Goal: Navigation & Orientation: Find specific page/section

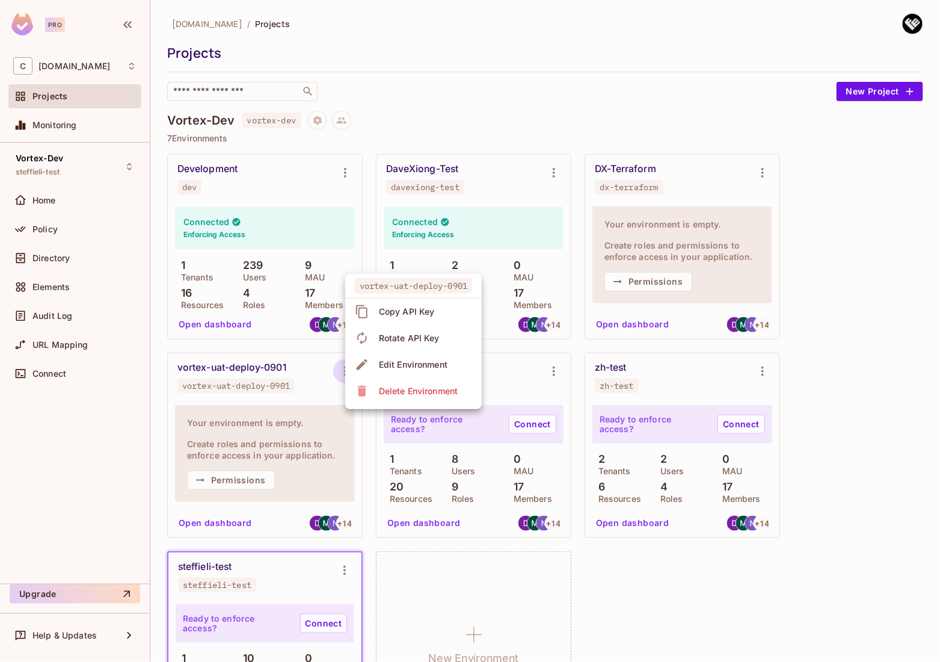
click at [275, 262] on div at bounding box center [470, 331] width 940 height 662
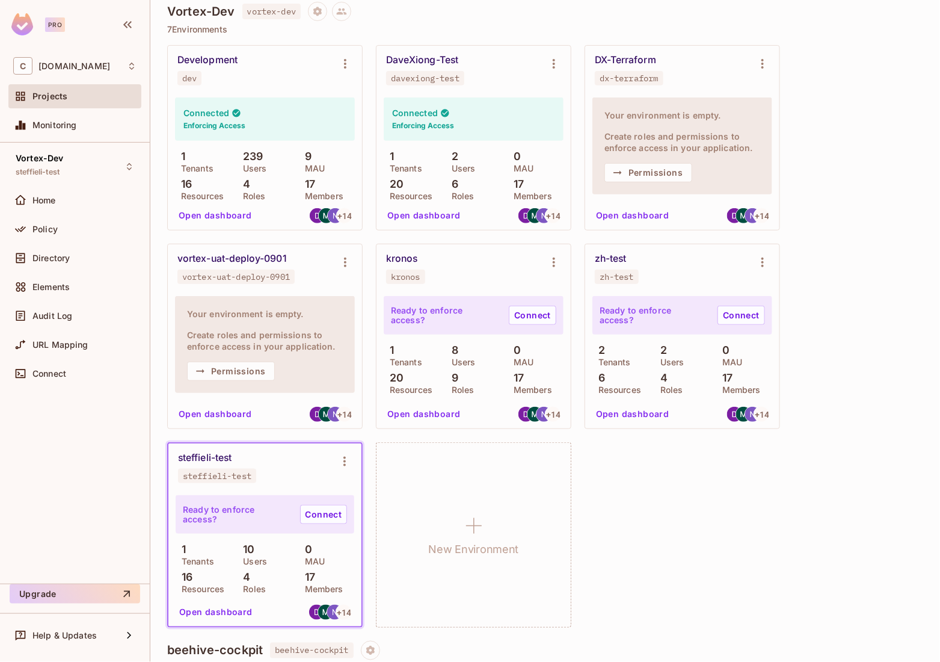
click at [266, 254] on div "vortex-uat-deploy-0901" at bounding box center [231, 259] width 109 height 12
click at [243, 369] on button "Permissions" at bounding box center [231, 370] width 88 height 19
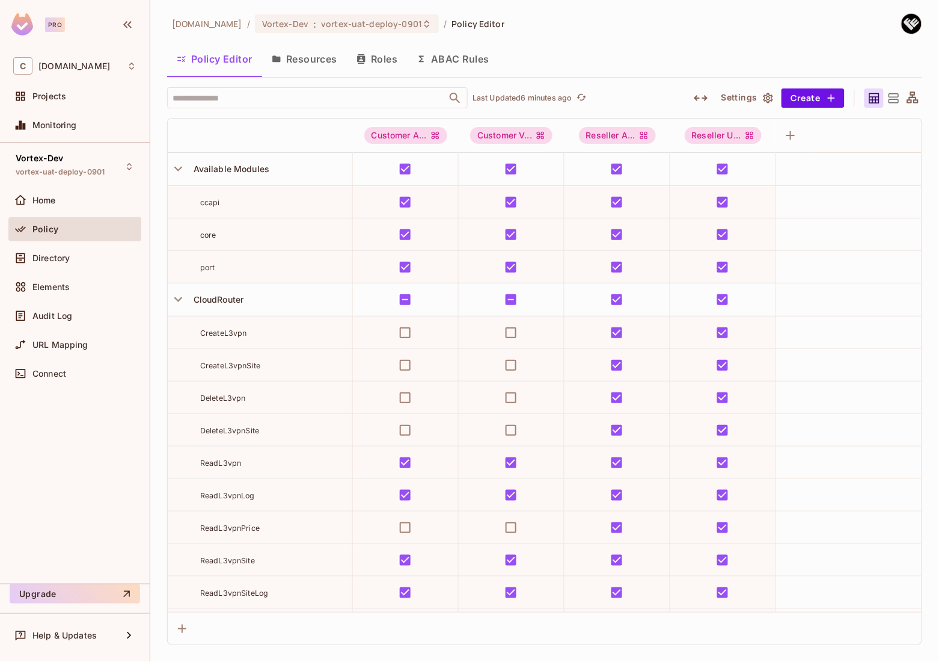
click at [316, 61] on button "Resources" at bounding box center [304, 59] width 85 height 30
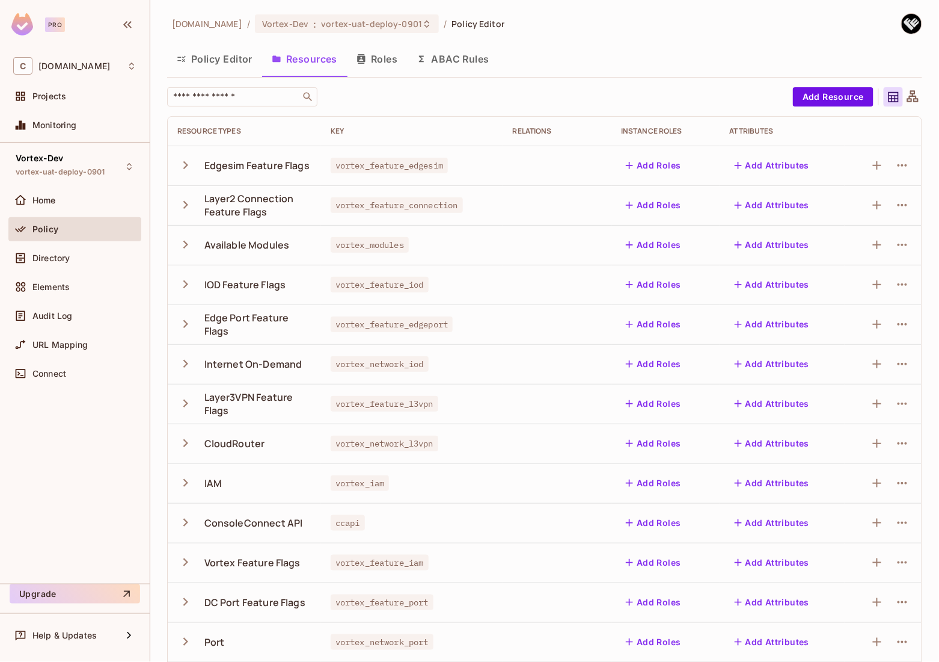
click at [387, 58] on button "Roles" at bounding box center [377, 59] width 60 height 30
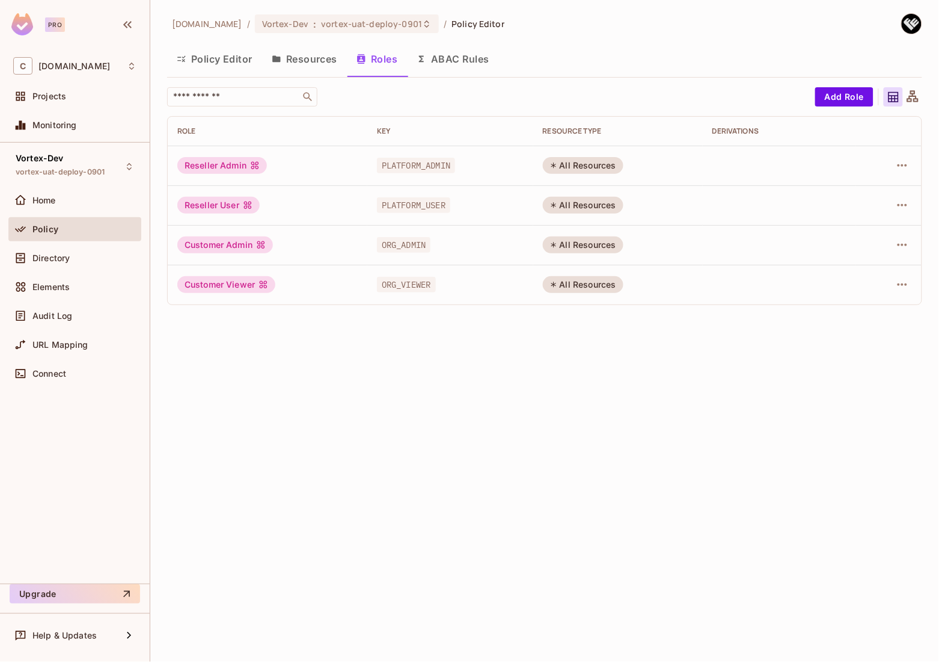
click at [461, 64] on button "ABAC Rules" at bounding box center [453, 59] width 92 height 30
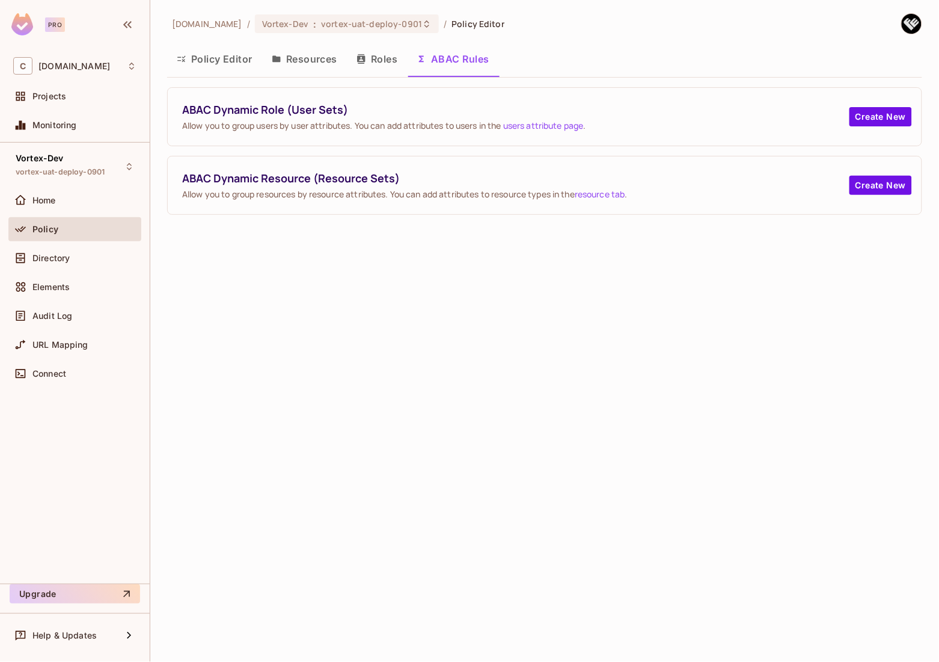
click at [224, 58] on button "Policy Editor" at bounding box center [214, 59] width 95 height 30
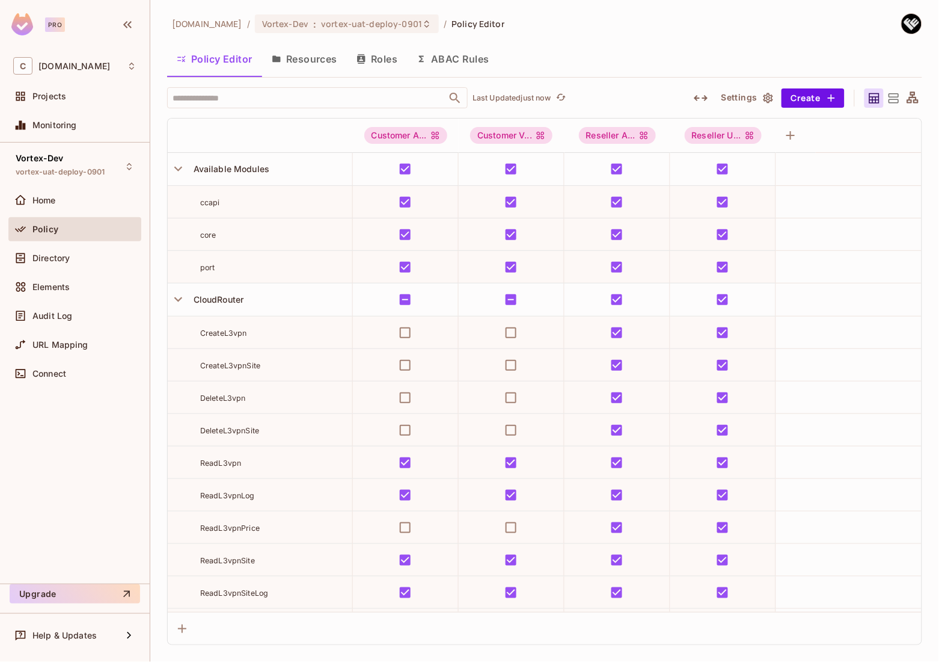
click at [324, 60] on button "Resources" at bounding box center [304, 59] width 85 height 30
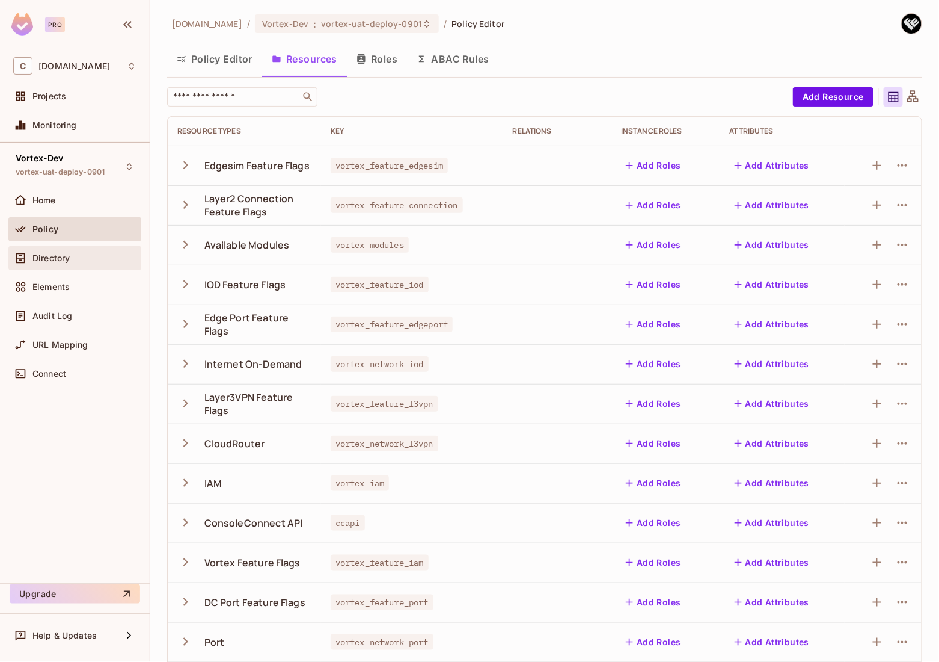
click at [62, 263] on div "Directory" at bounding box center [74, 258] width 123 height 14
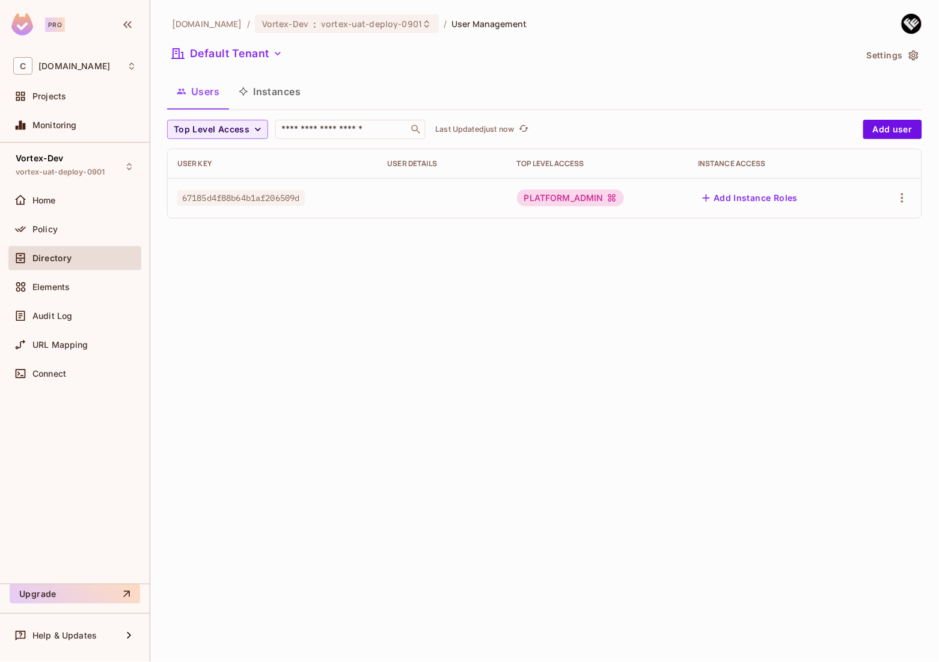
click at [260, 96] on button "Instances" at bounding box center [269, 91] width 81 height 30
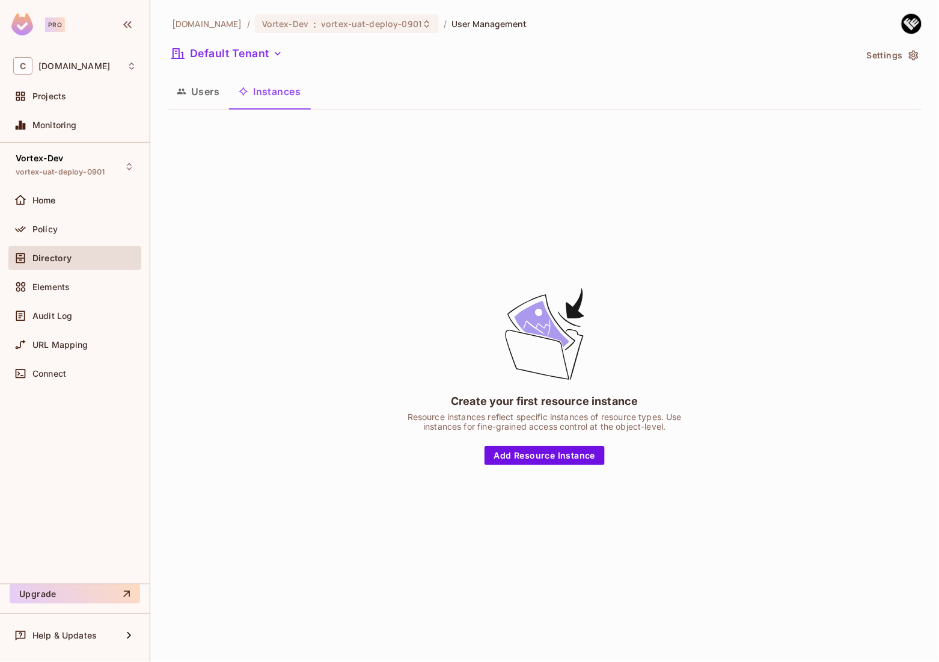
click at [192, 97] on button "Users" at bounding box center [198, 91] width 62 height 30
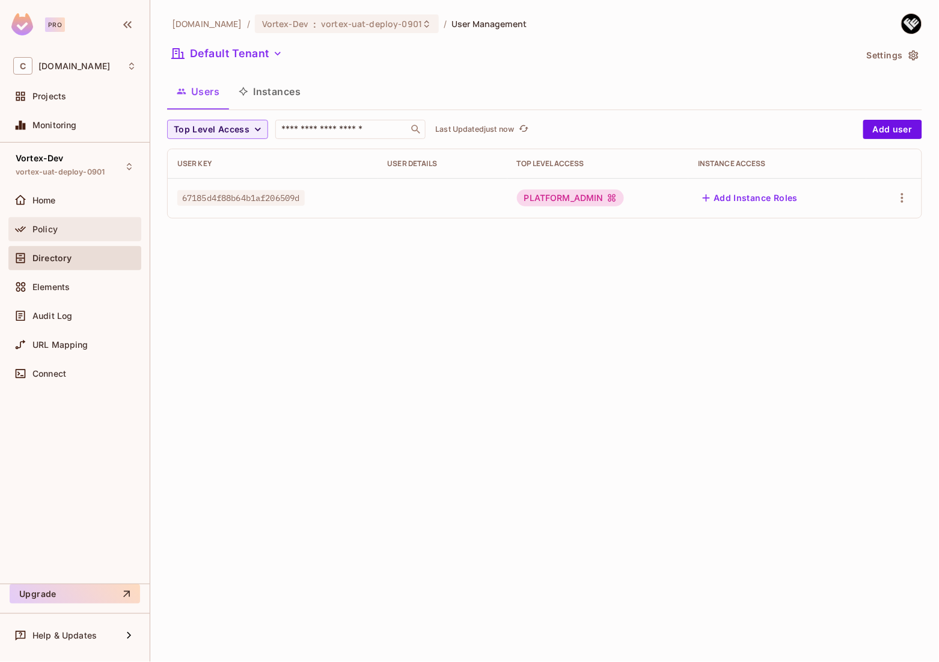
click at [70, 223] on div "Policy" at bounding box center [74, 229] width 123 height 14
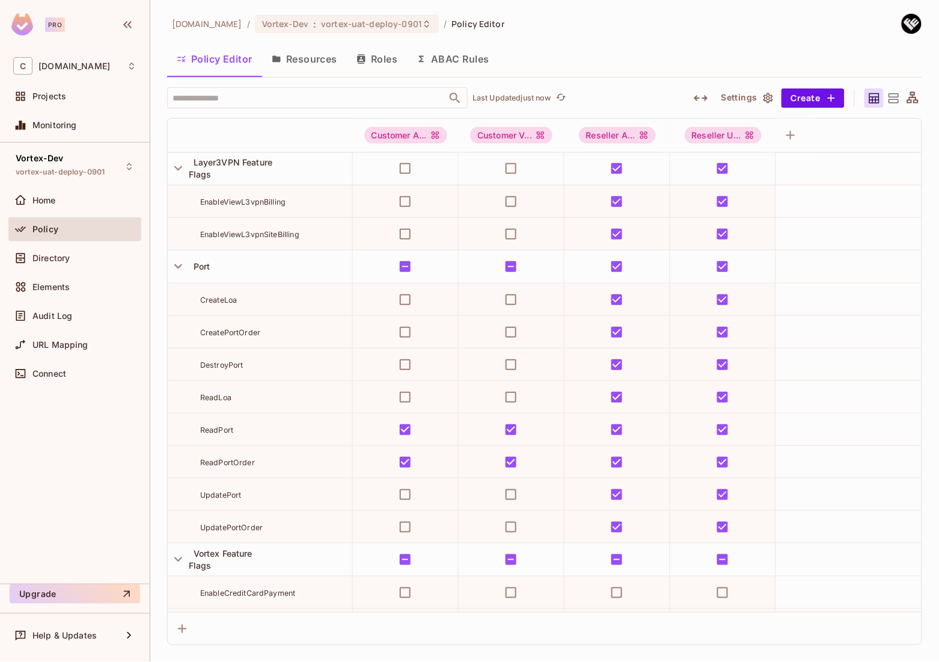
scroll to position [3187, 0]
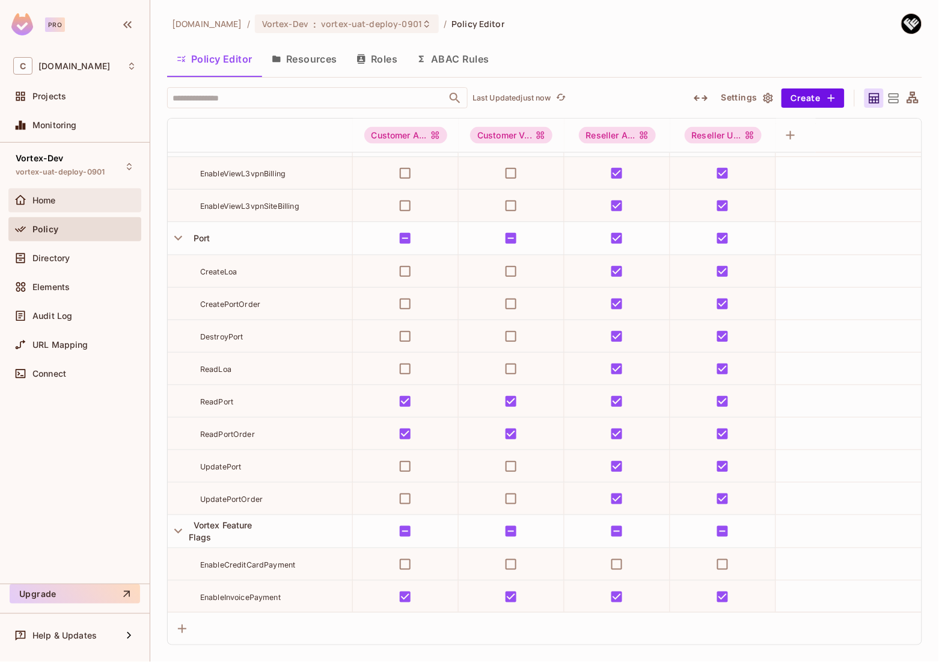
click at [75, 201] on div "Home" at bounding box center [84, 200] width 104 height 10
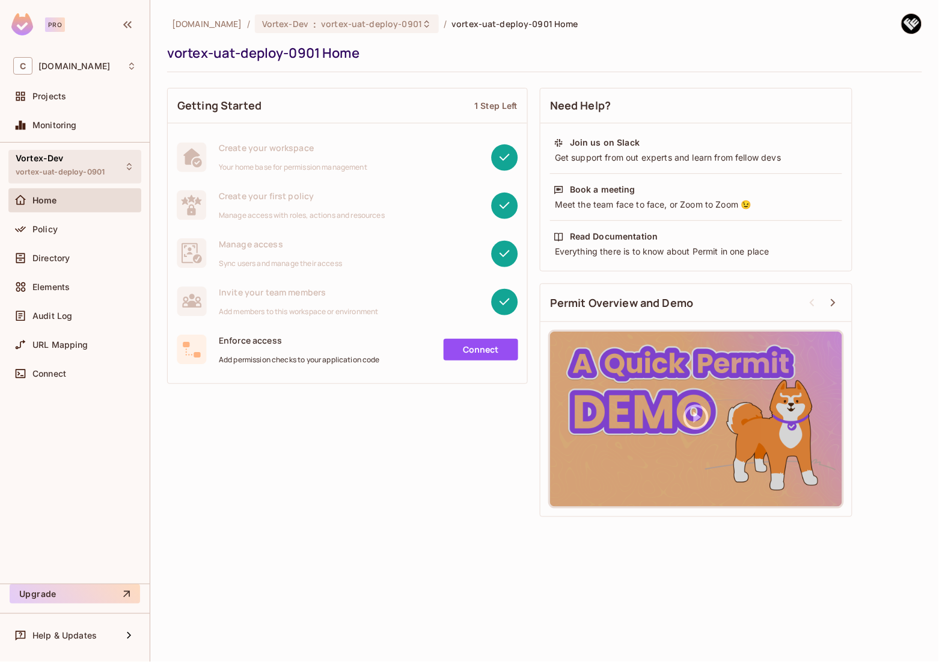
click at [79, 165] on div "Vortex-Dev vortex-uat-deploy-0901" at bounding box center [60, 166] width 89 height 26
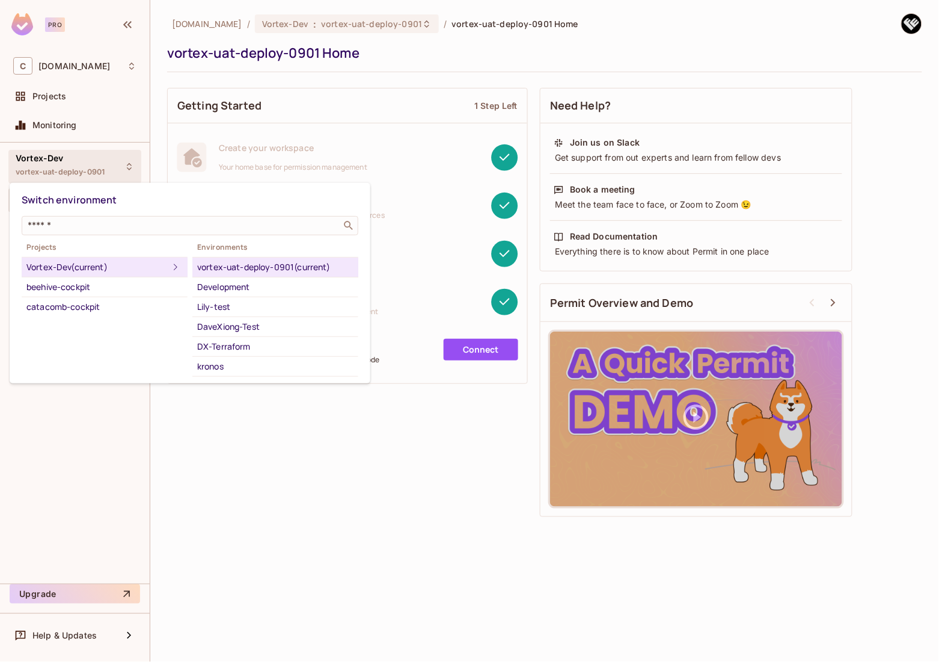
click at [48, 161] on div at bounding box center [469, 331] width 939 height 662
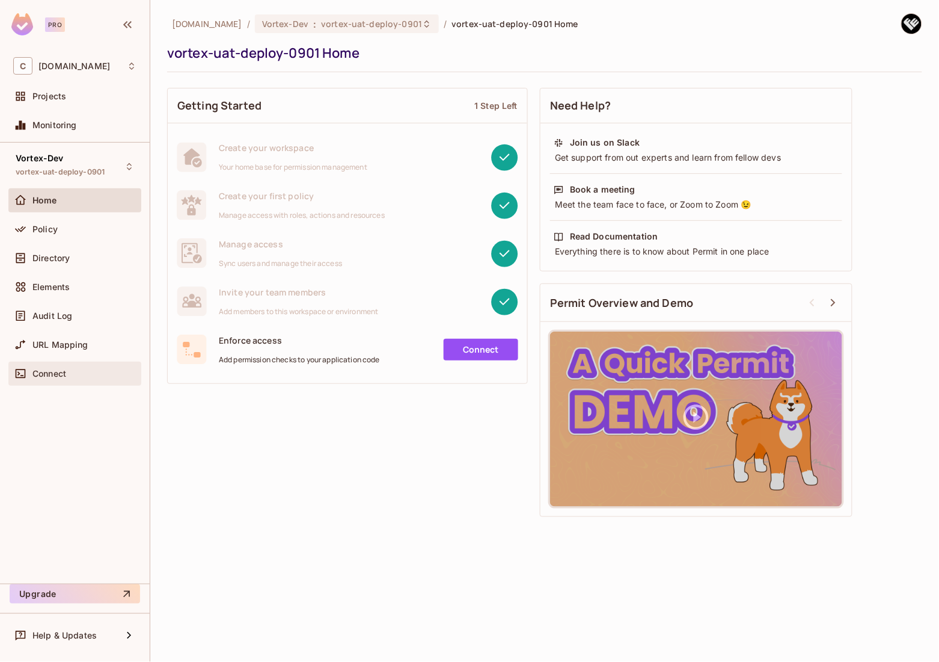
click at [73, 372] on div "Connect" at bounding box center [84, 374] width 104 height 10
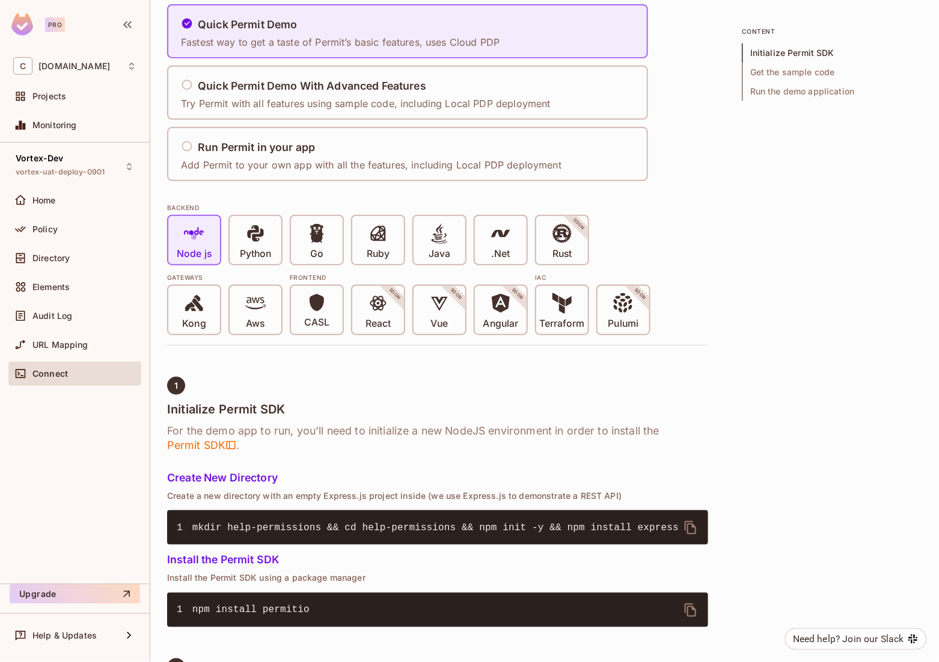
scroll to position [218, 0]
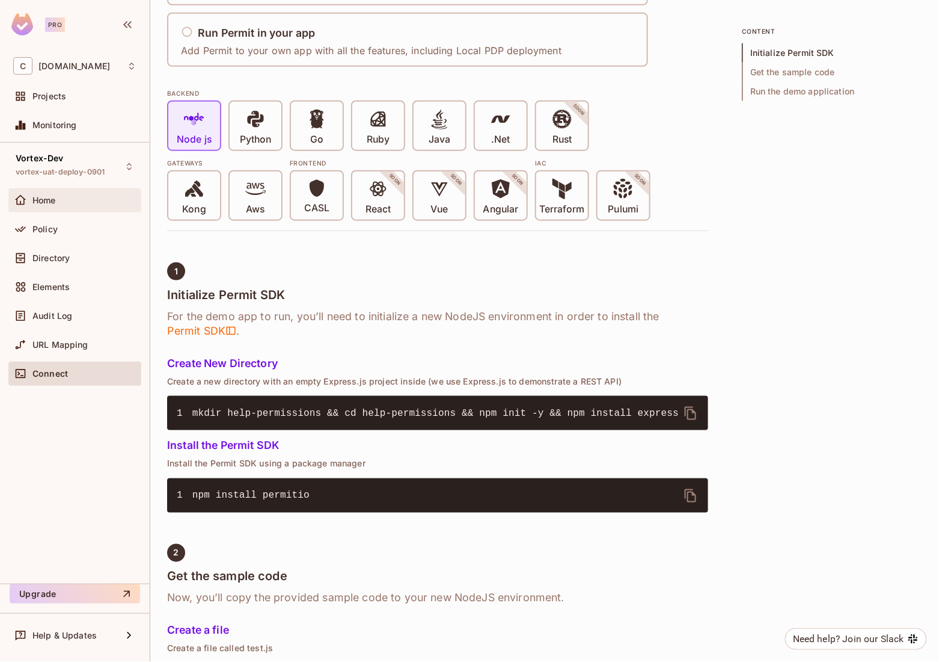
click at [85, 193] on div "Home" at bounding box center [74, 200] width 123 height 14
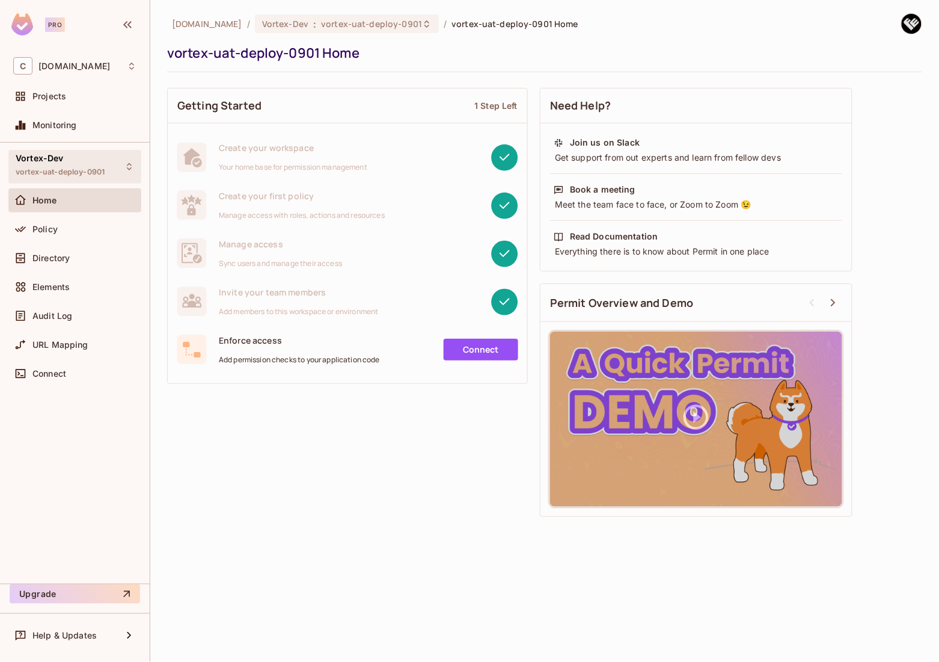
click at [98, 168] on span "vortex-uat-deploy-0901" at bounding box center [60, 172] width 89 height 10
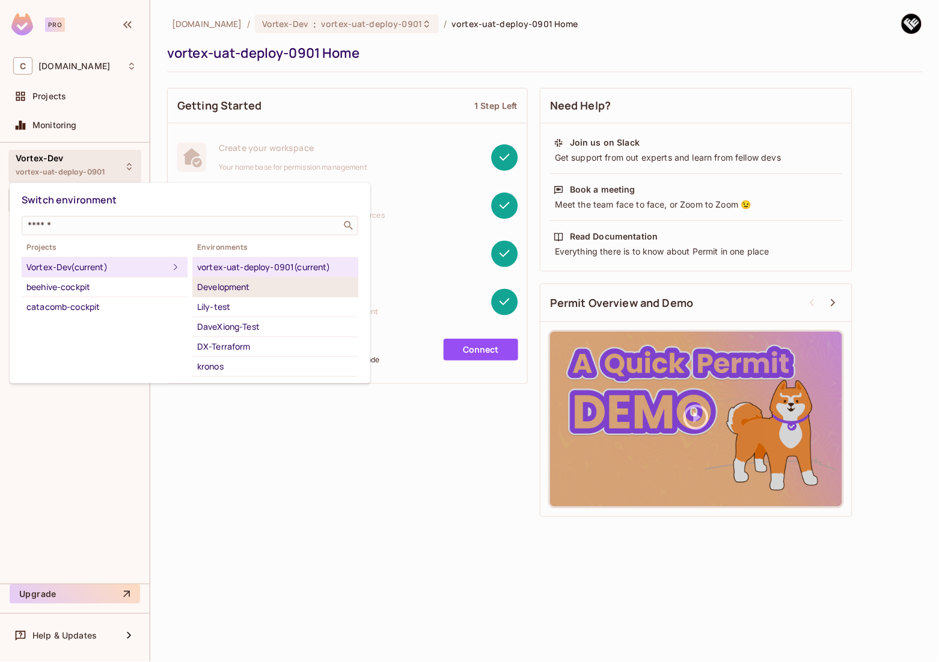
click at [215, 282] on div "Development" at bounding box center [275, 287] width 156 height 14
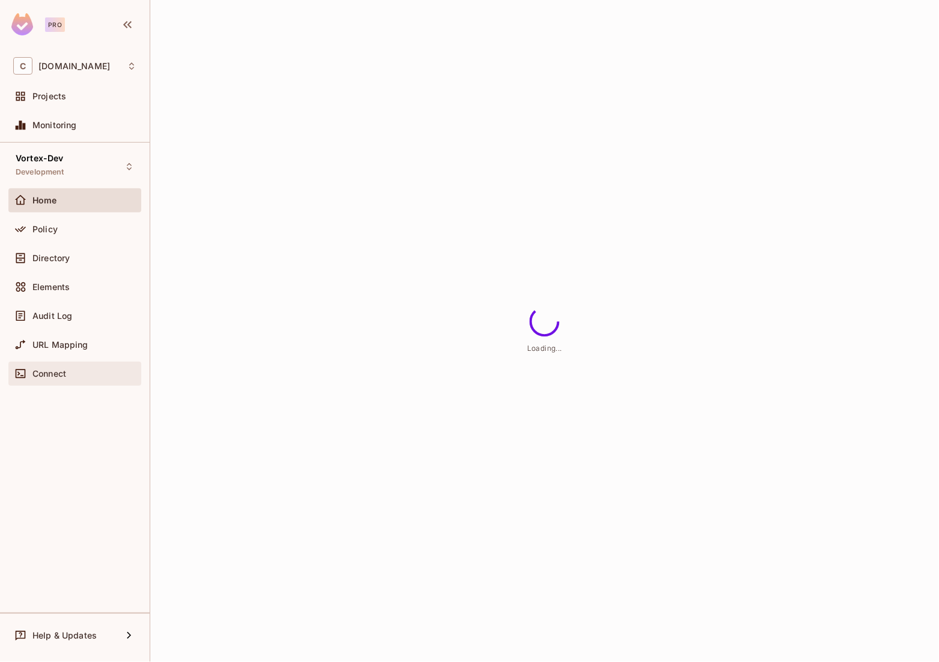
click at [73, 366] on div "Connect" at bounding box center [74, 373] width 123 height 14
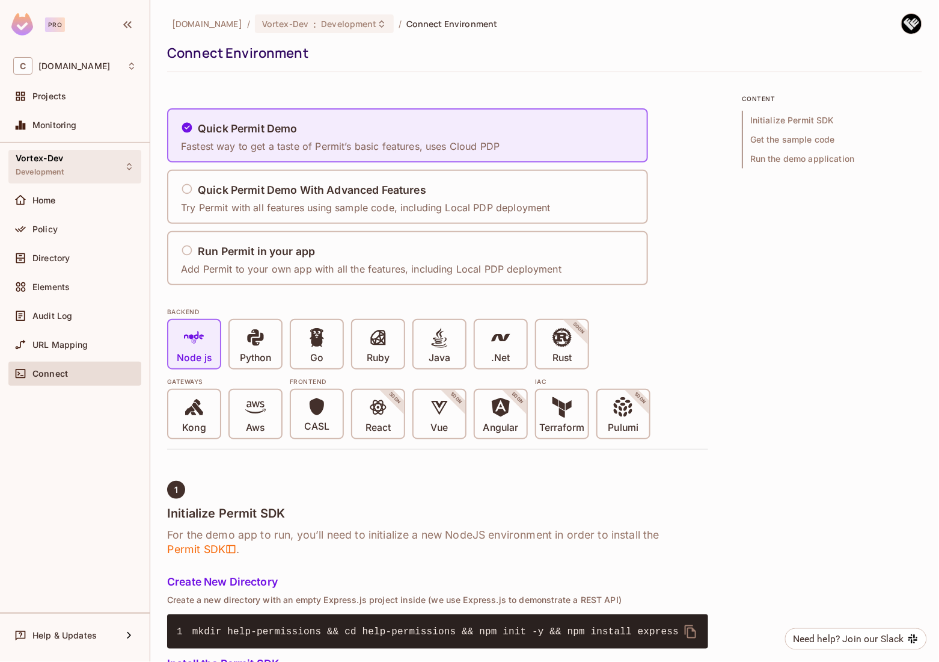
click at [87, 167] on div "Vortex-Dev Development" at bounding box center [74, 166] width 133 height 33
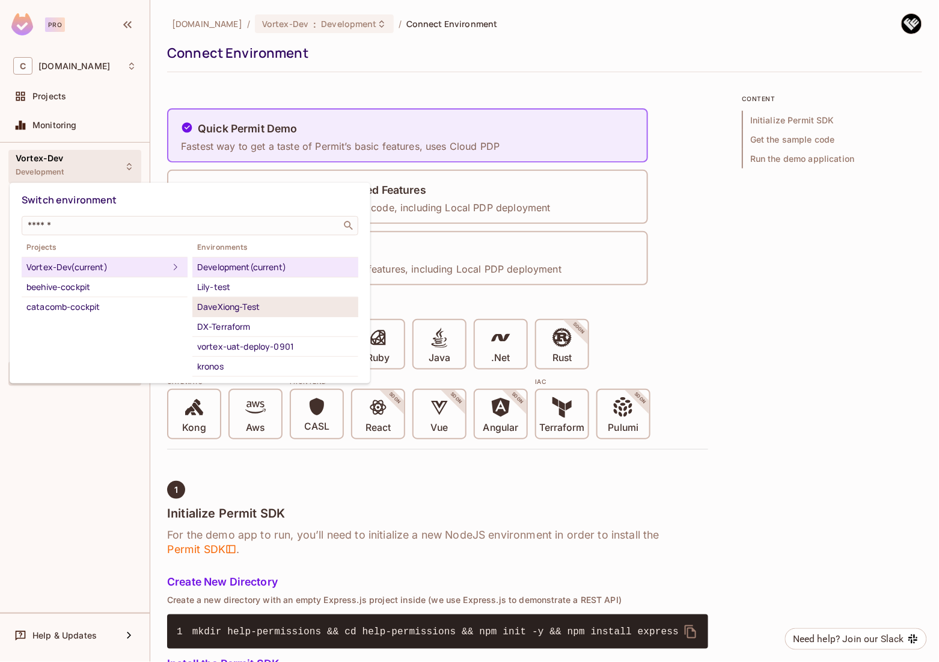
scroll to position [38, 0]
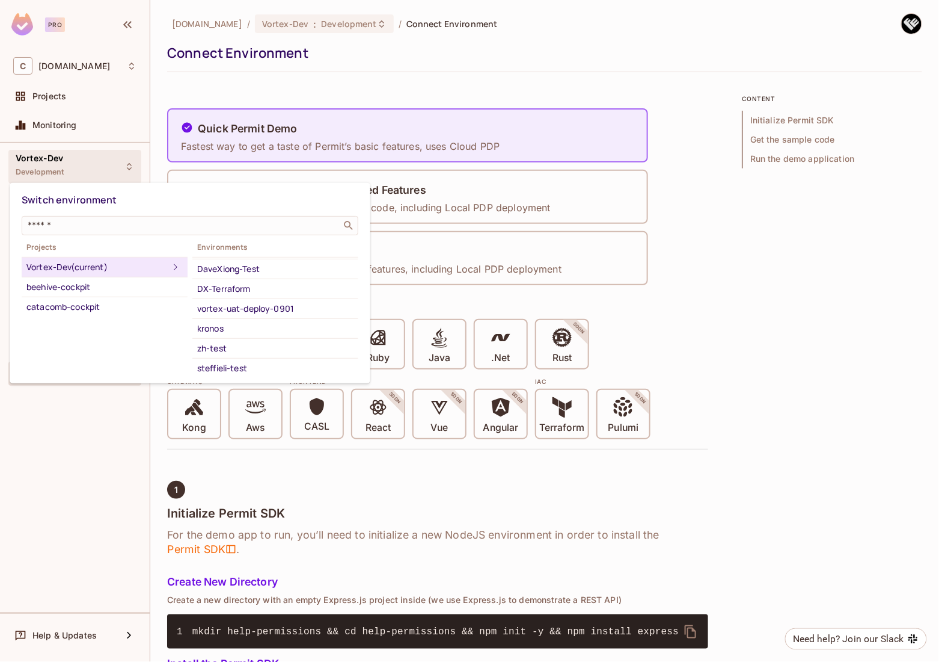
click at [823, 337] on div at bounding box center [469, 331] width 939 height 662
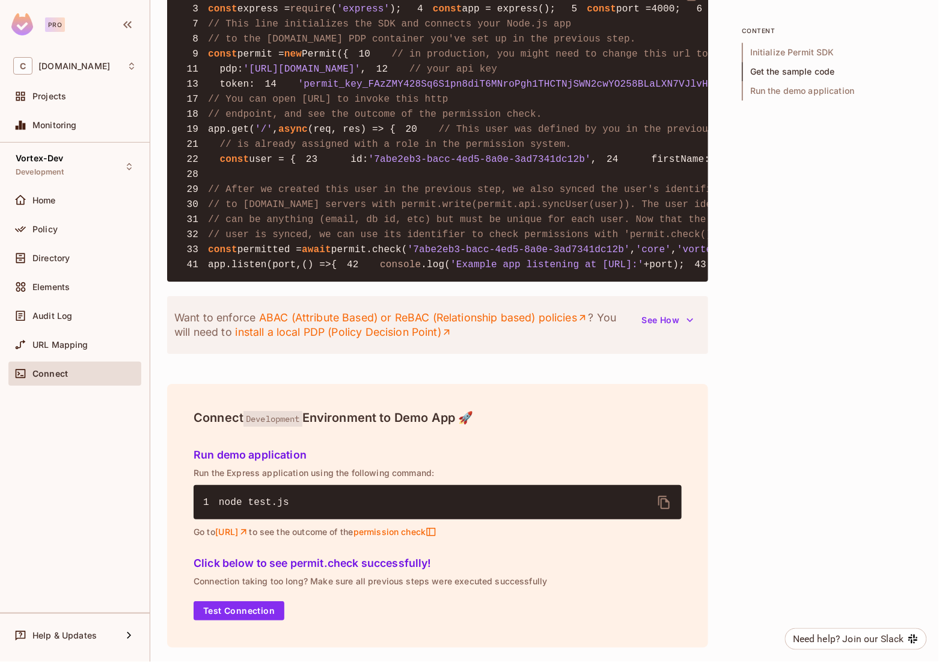
scroll to position [1326, 0]
click at [73, 171] on div "Vortex-Dev Development" at bounding box center [74, 166] width 133 height 33
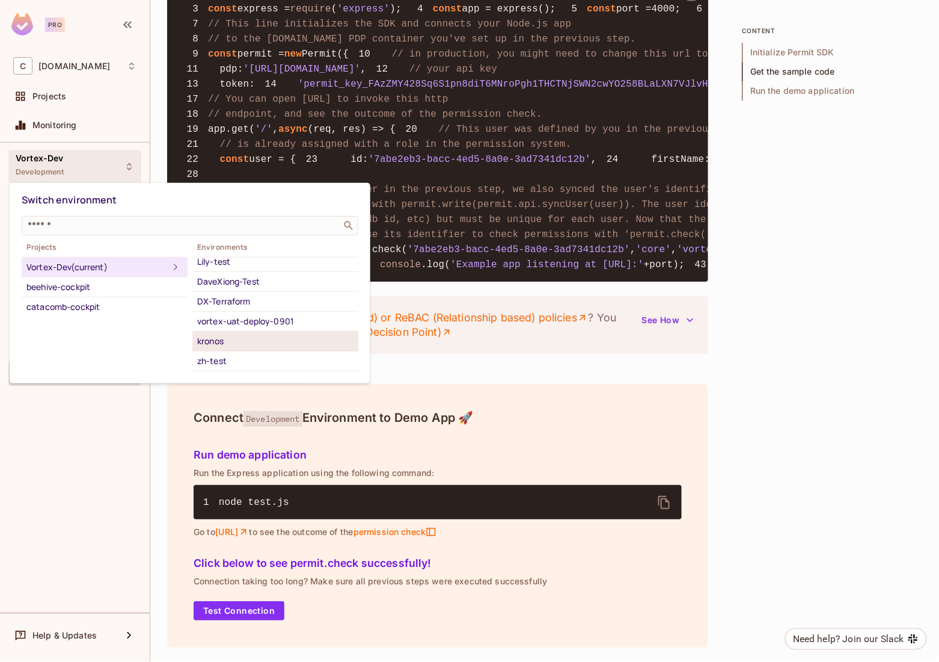
scroll to position [38, 0]
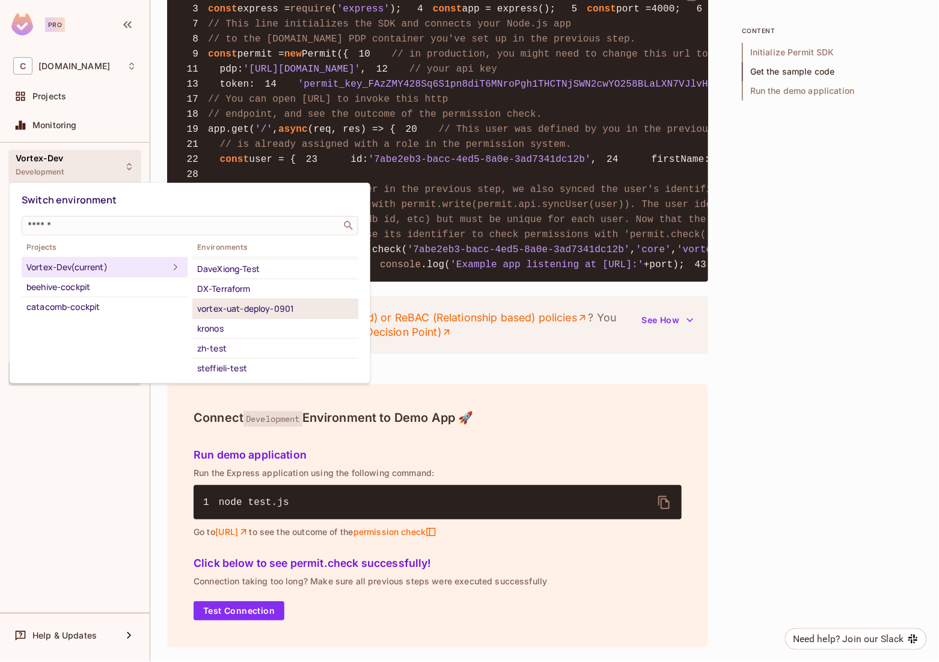
click at [288, 309] on div "vortex-uat-deploy-0901" at bounding box center [275, 308] width 156 height 14
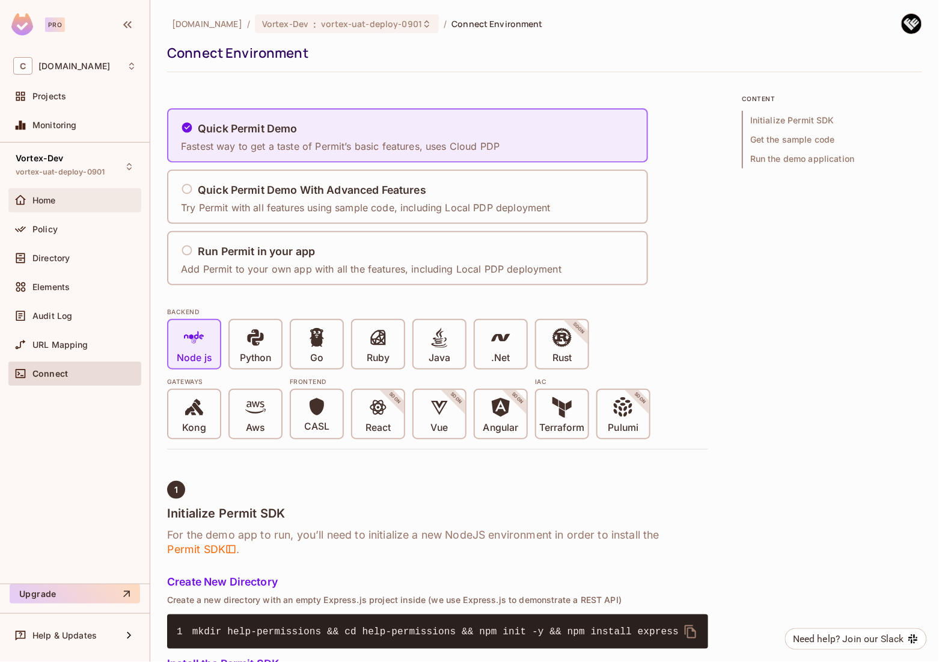
click at [62, 199] on div "Home" at bounding box center [84, 200] width 104 height 10
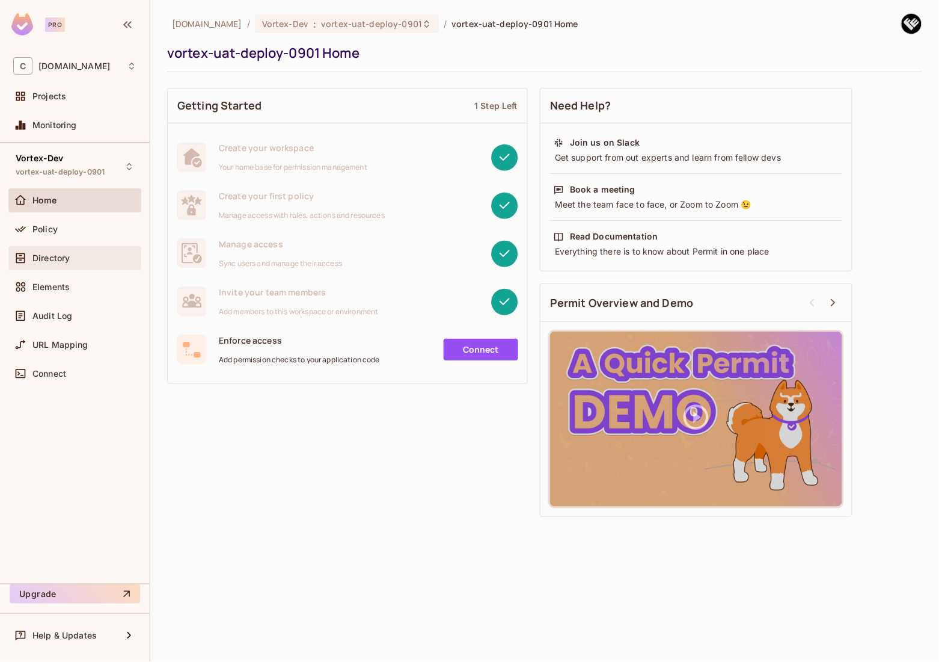
click at [64, 257] on span "Directory" at bounding box center [50, 258] width 37 height 10
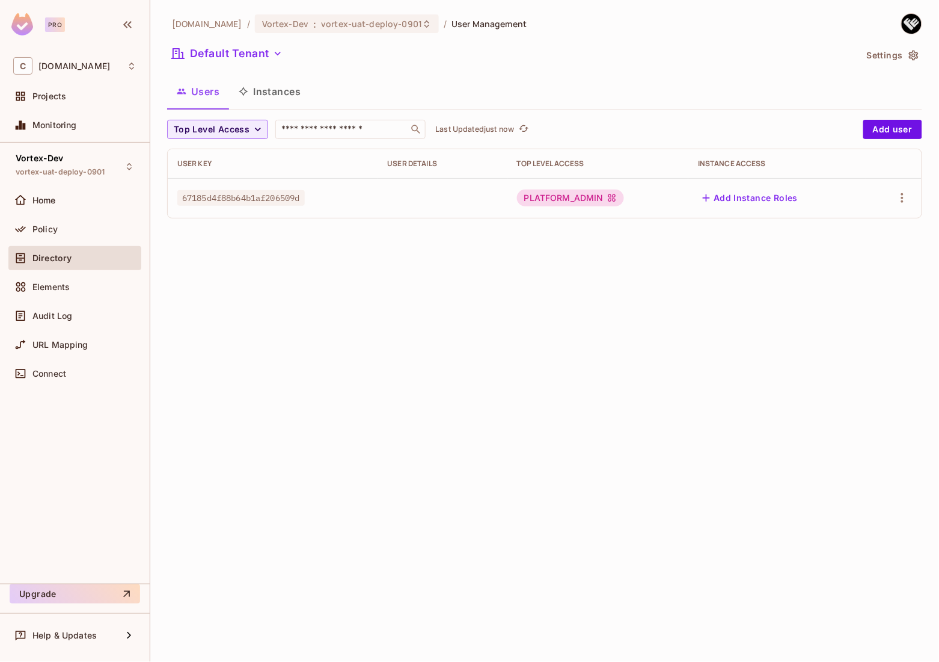
click at [265, 96] on button "Instances" at bounding box center [269, 91] width 81 height 30
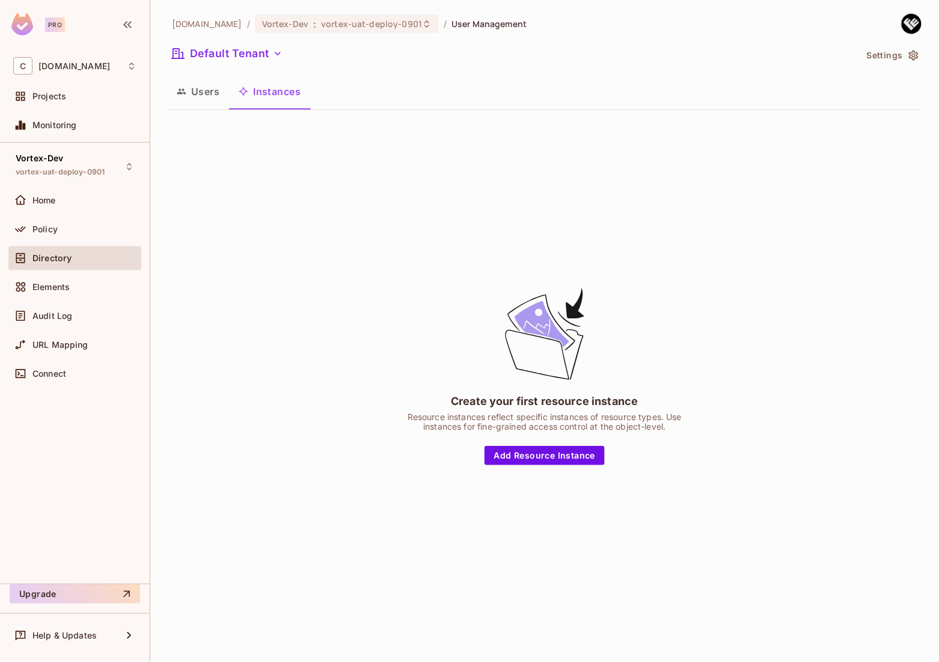
click at [206, 90] on button "Users" at bounding box center [198, 91] width 62 height 30
